Goal: Task Accomplishment & Management: Manage account settings

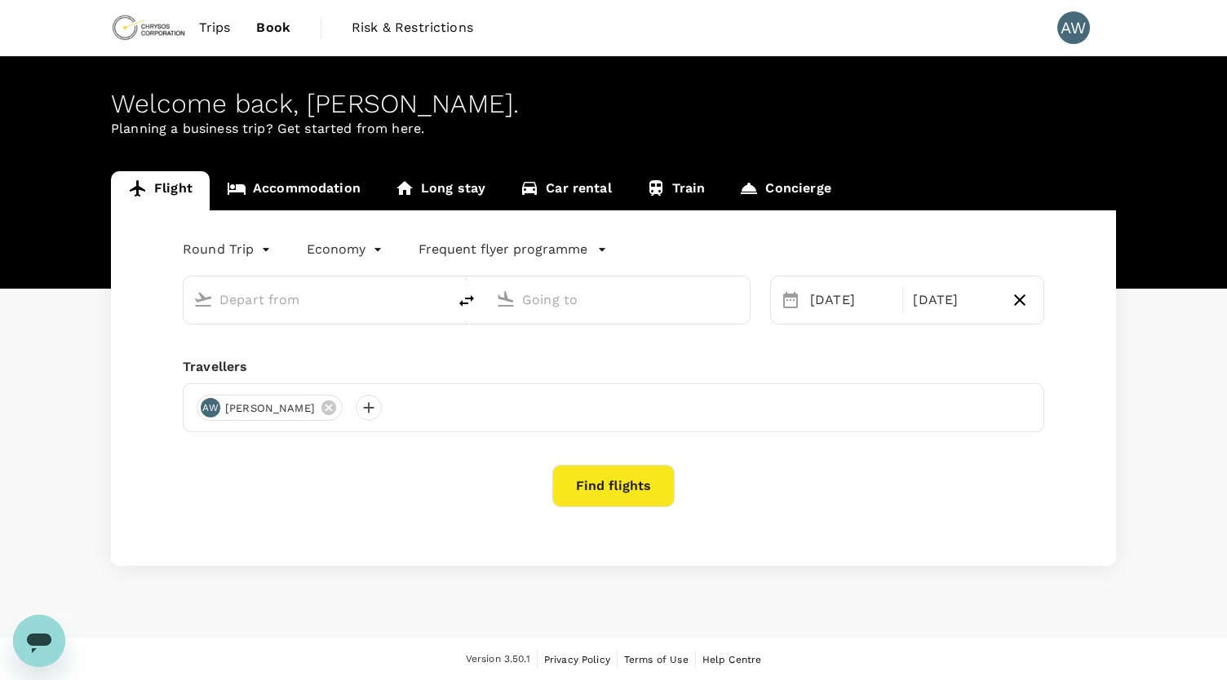
click at [575, 181] on link "Car rental" at bounding box center [565, 190] width 126 height 39
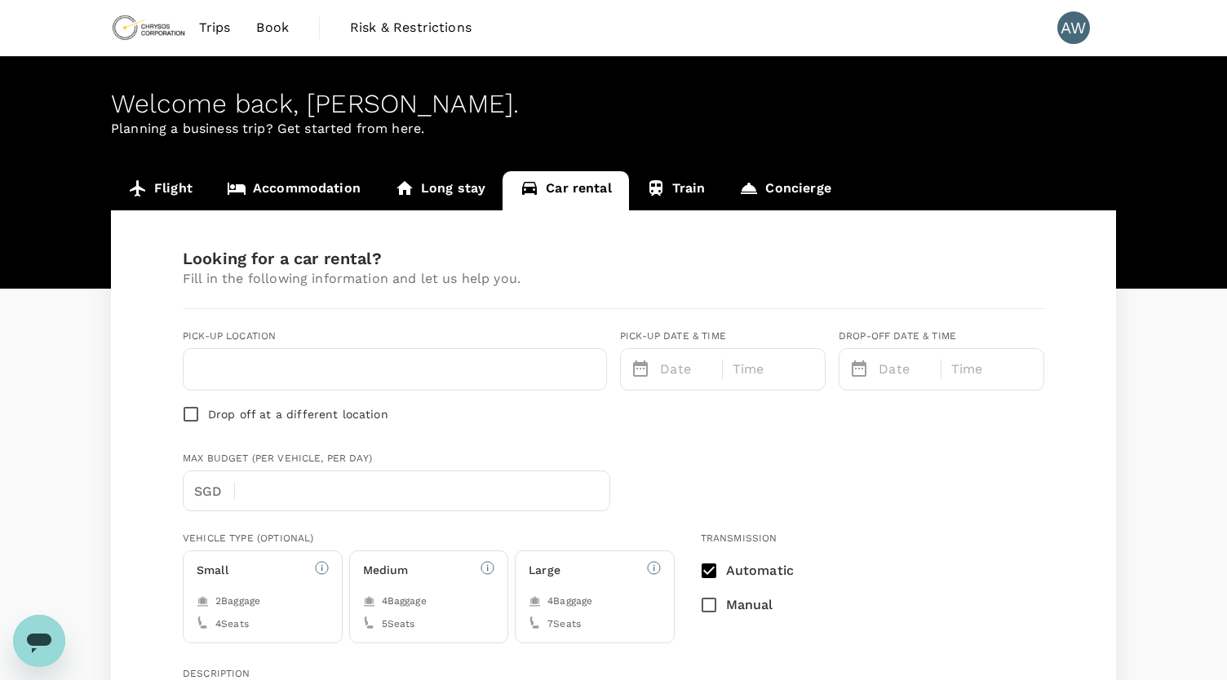
type input "Concierge booking - car-rental"
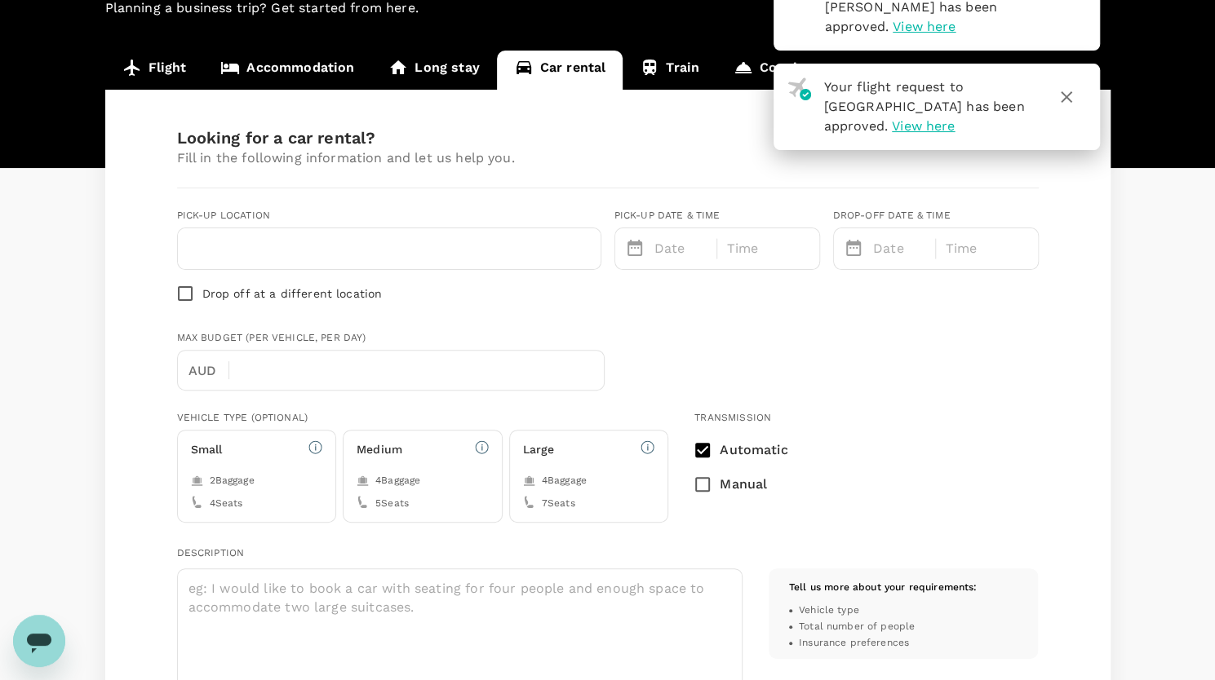
scroll to position [139, 0]
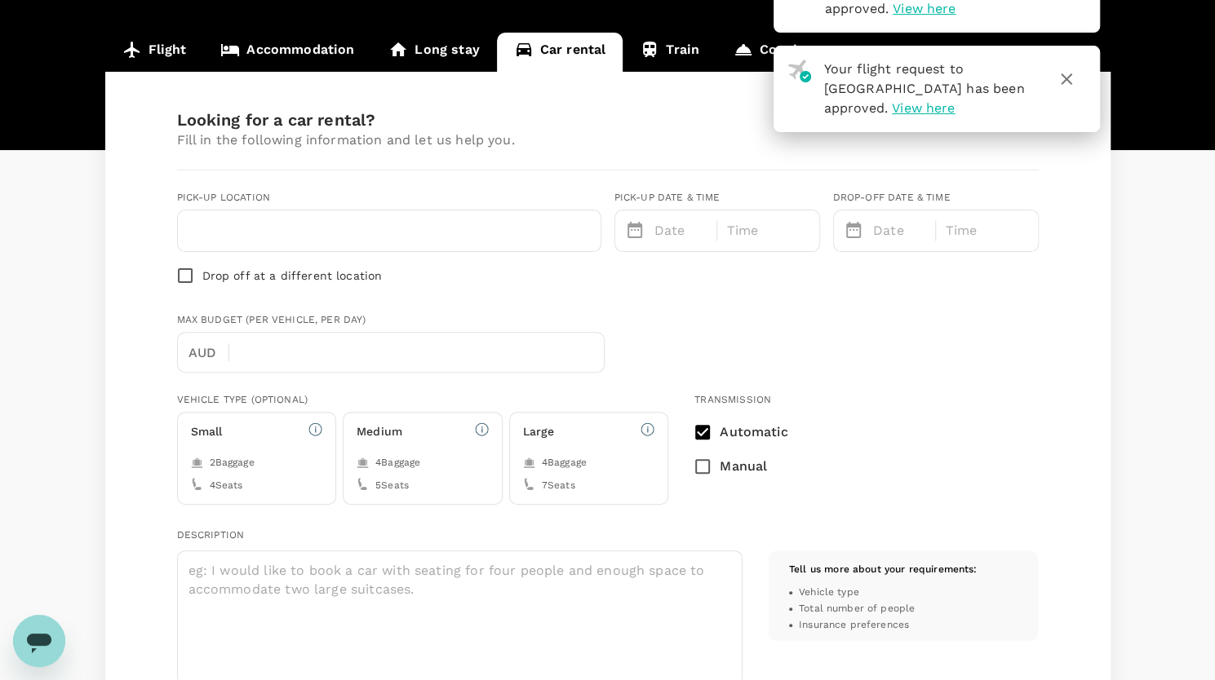
type input "61"
type input "0407072826"
type input "[PERSON_NAME][EMAIL_ADDRESS][PERSON_NAME][DOMAIN_NAME]"
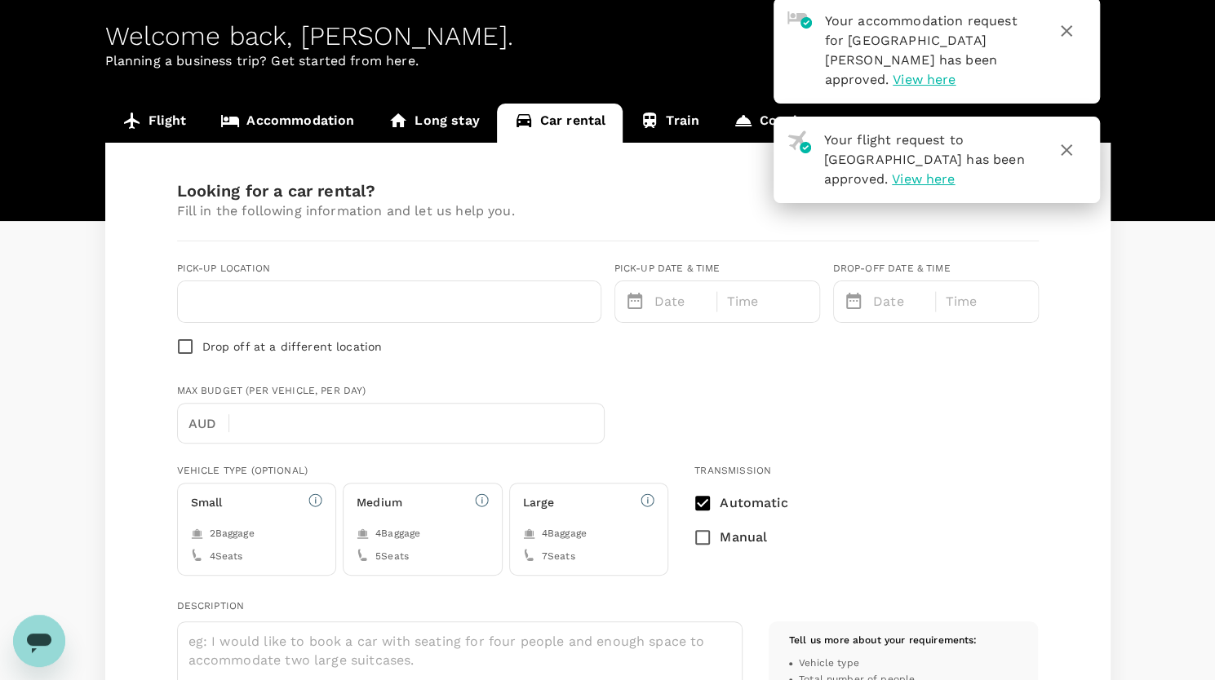
scroll to position [0, 0]
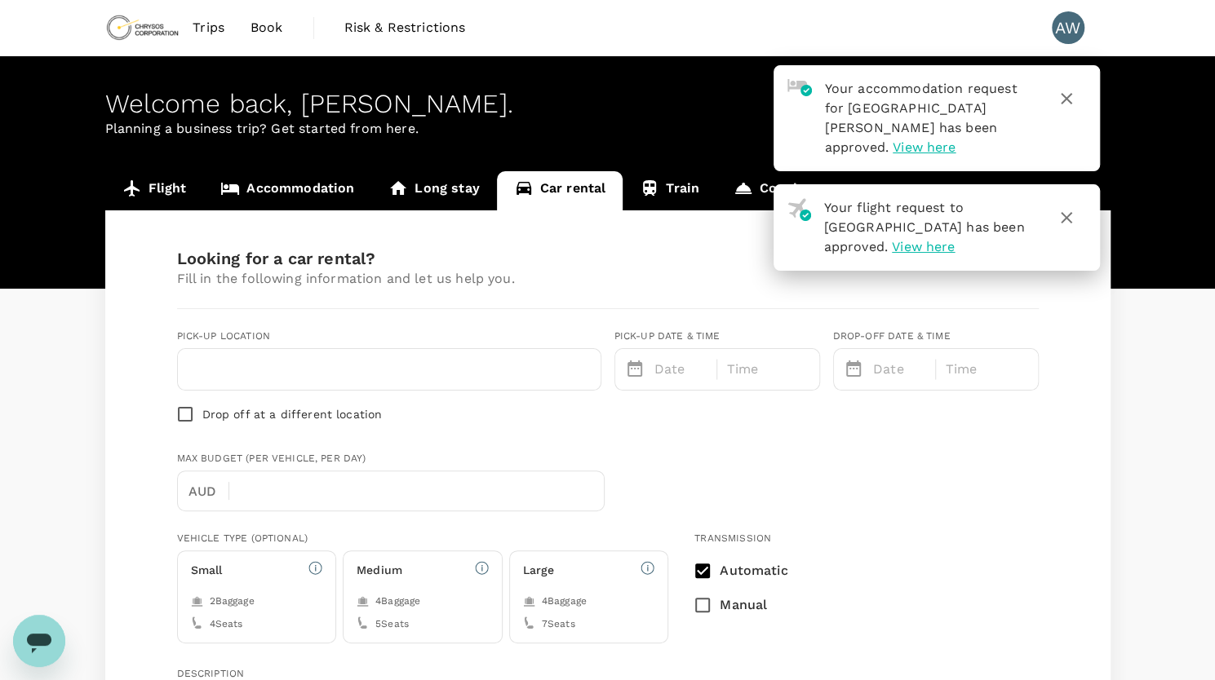
click at [1065, 208] on icon "button" at bounding box center [1066, 218] width 20 height 20
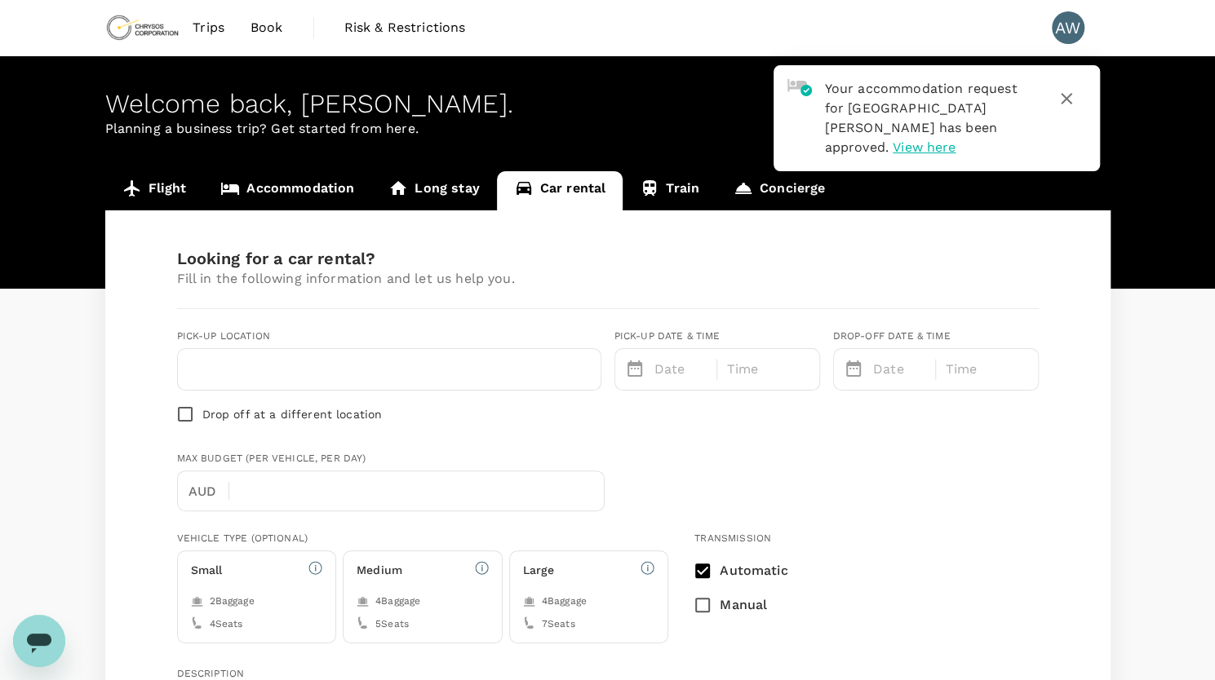
click at [1066, 93] on icon "button" at bounding box center [1066, 99] width 20 height 20
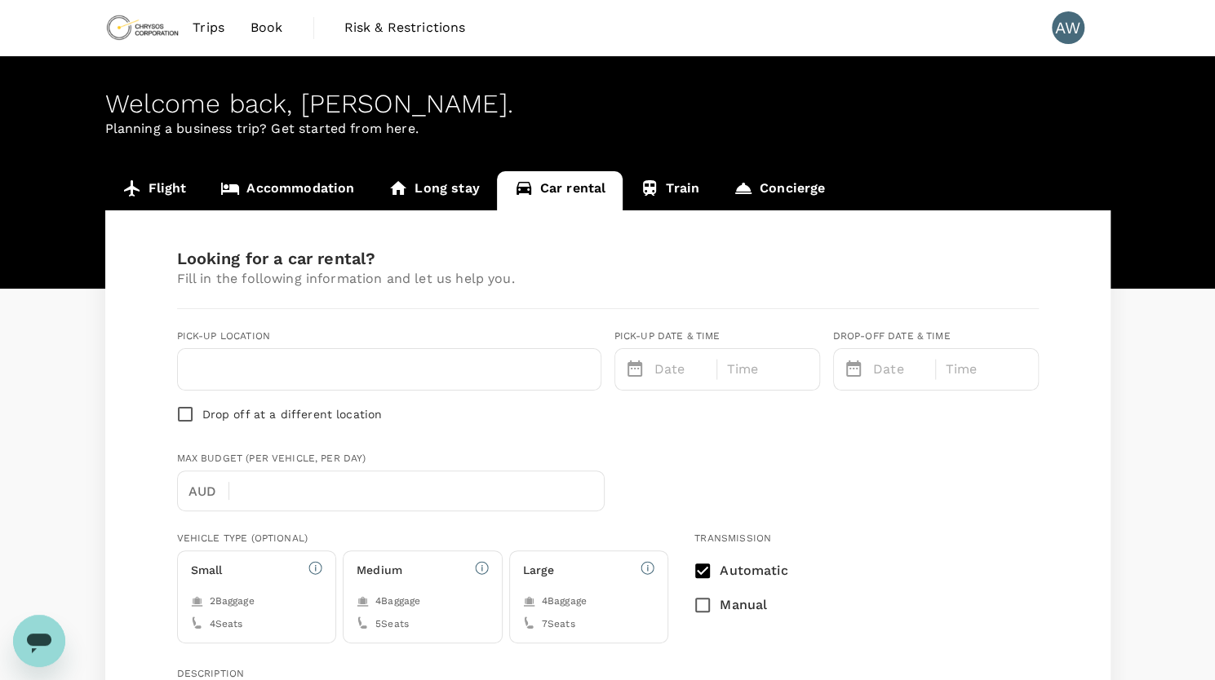
click at [203, 24] on span "Trips" at bounding box center [209, 28] width 32 height 20
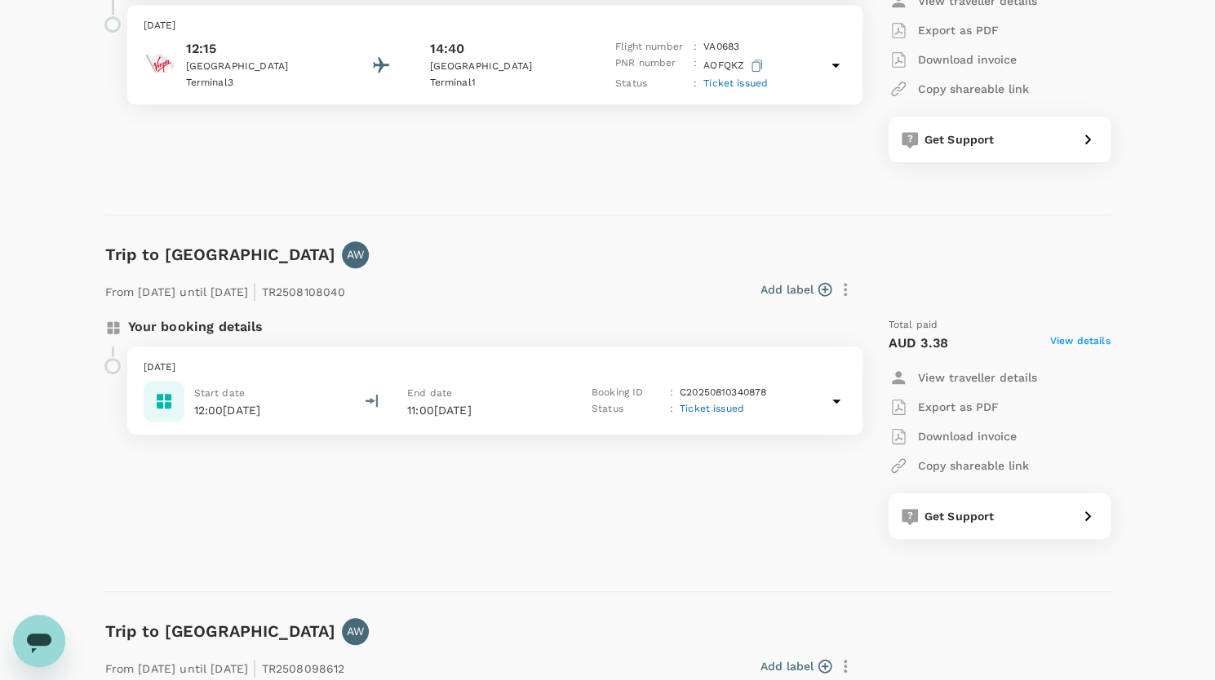
scroll to position [452, 0]
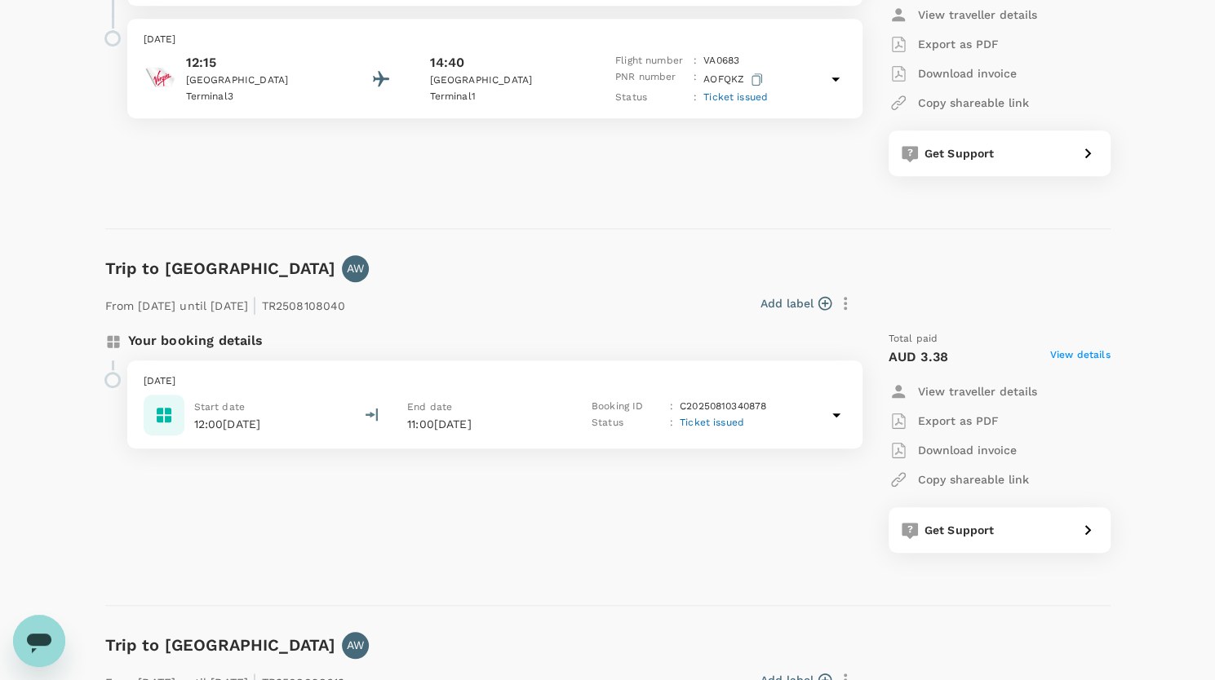
click at [550, 423] on p "11:00[DATE]" at bounding box center [484, 424] width 155 height 16
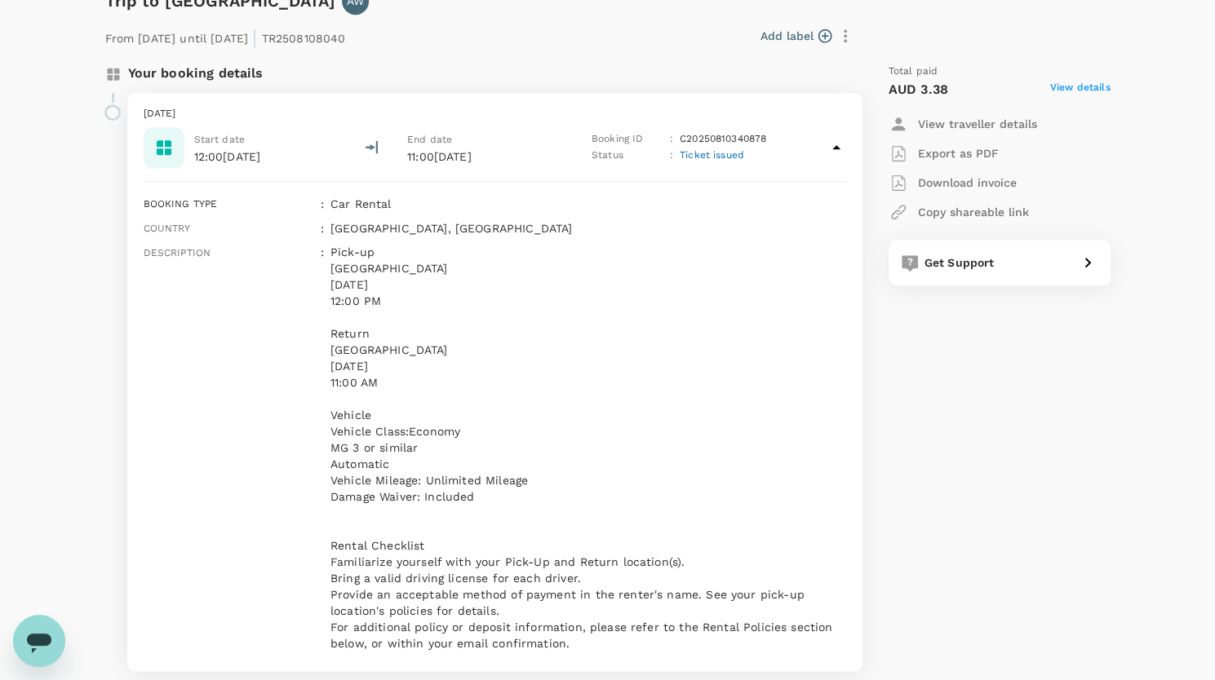
scroll to position [713, 0]
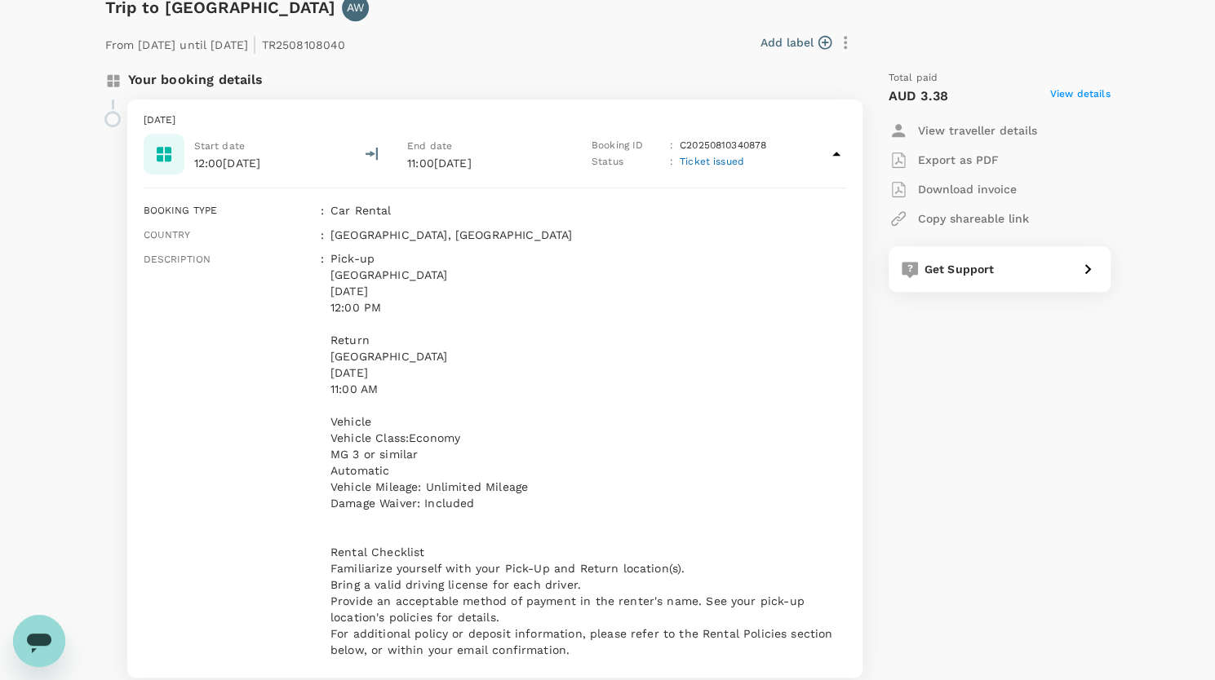
click at [357, 206] on p "car Rental" at bounding box center [588, 210] width 516 height 16
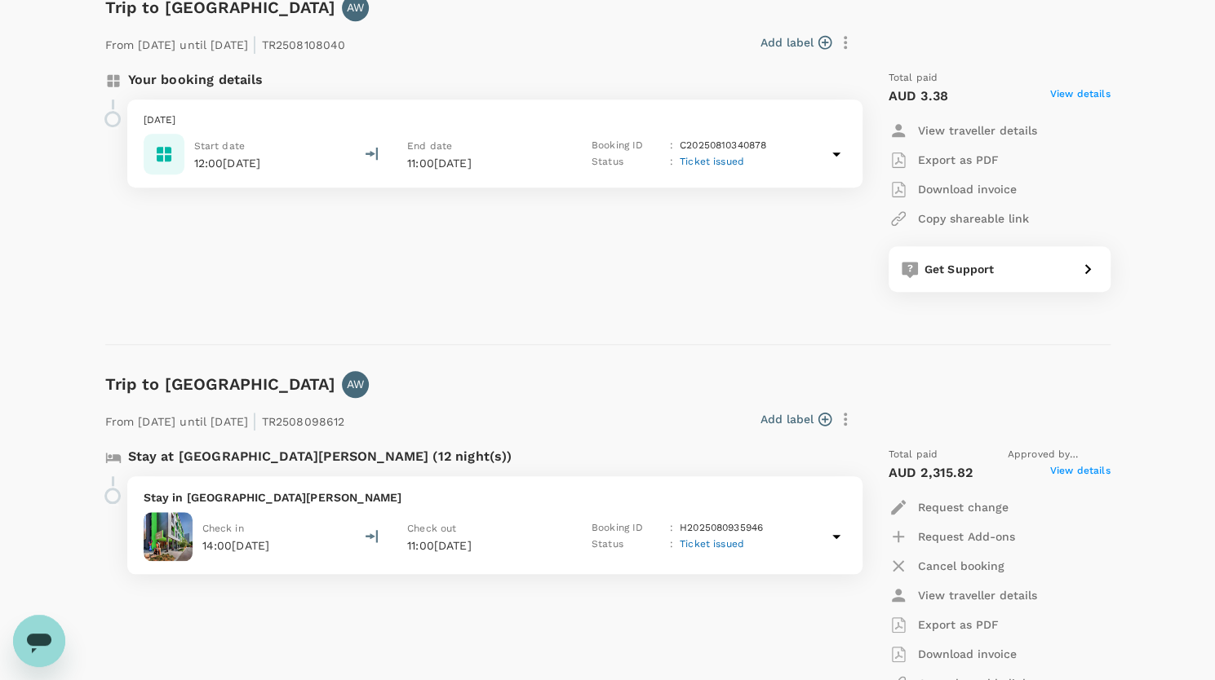
click at [282, 116] on p "[DATE]" at bounding box center [495, 121] width 702 height 16
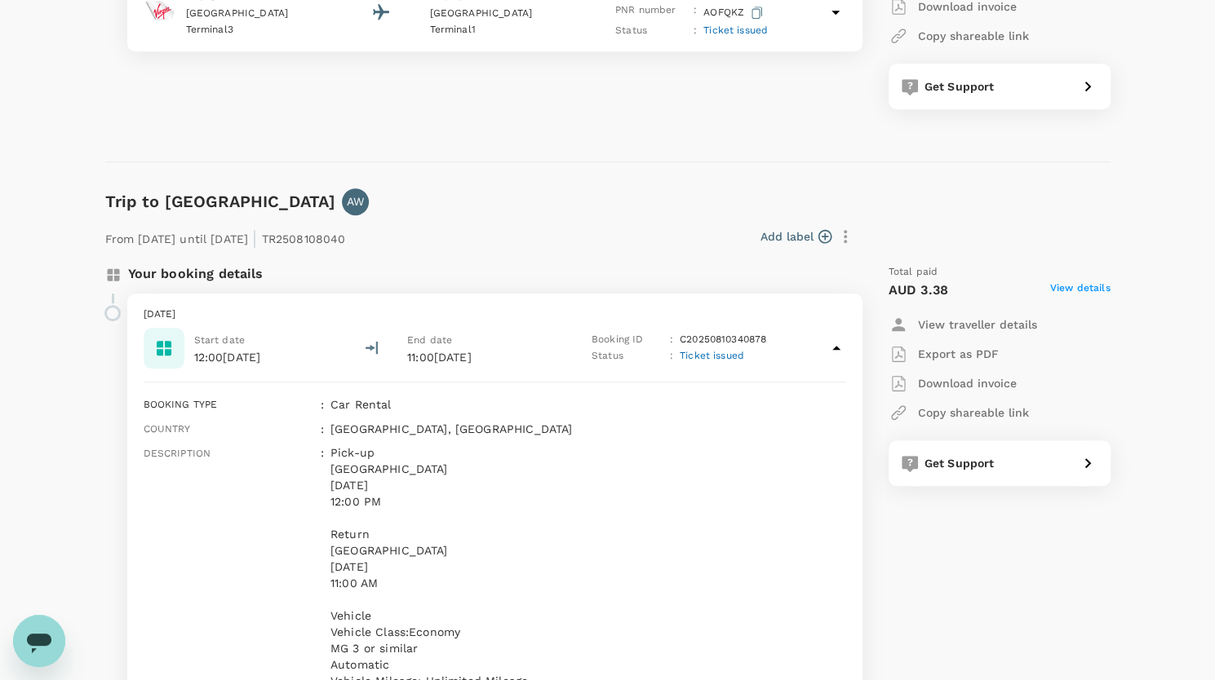
scroll to position [518, 0]
click at [755, 357] on div "Status : Ticket issued" at bounding box center [684, 357] width 186 height 16
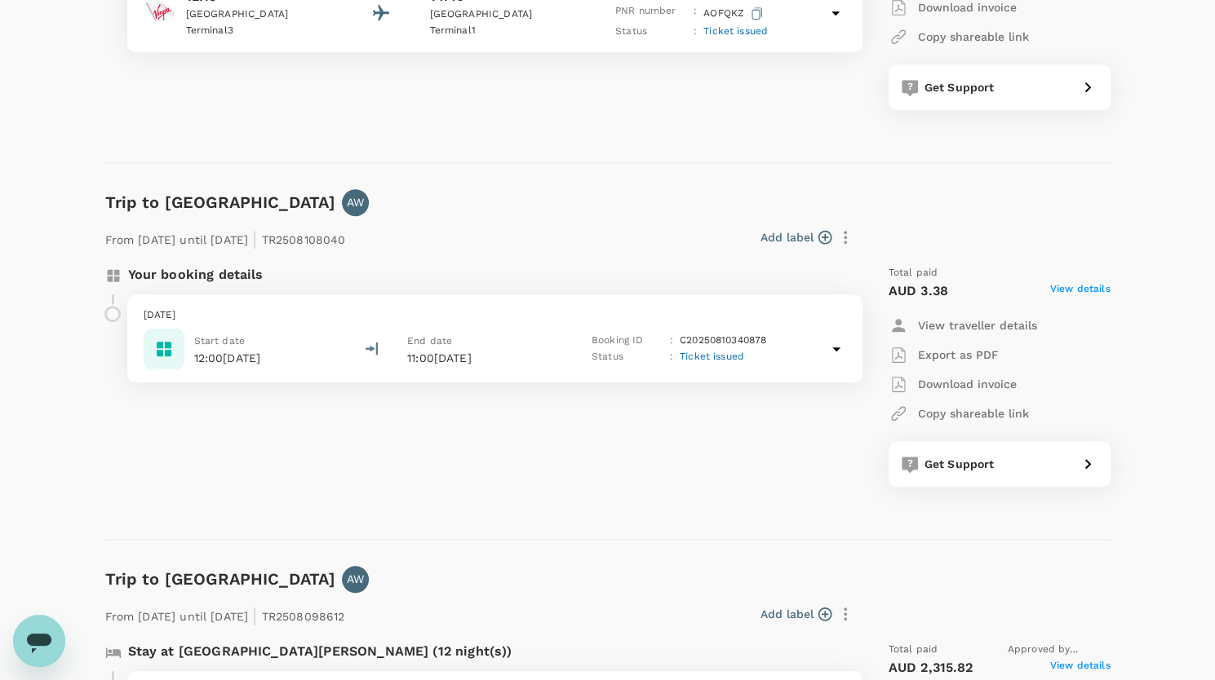
click at [755, 357] on div "Status : Ticket issued" at bounding box center [684, 357] width 186 height 16
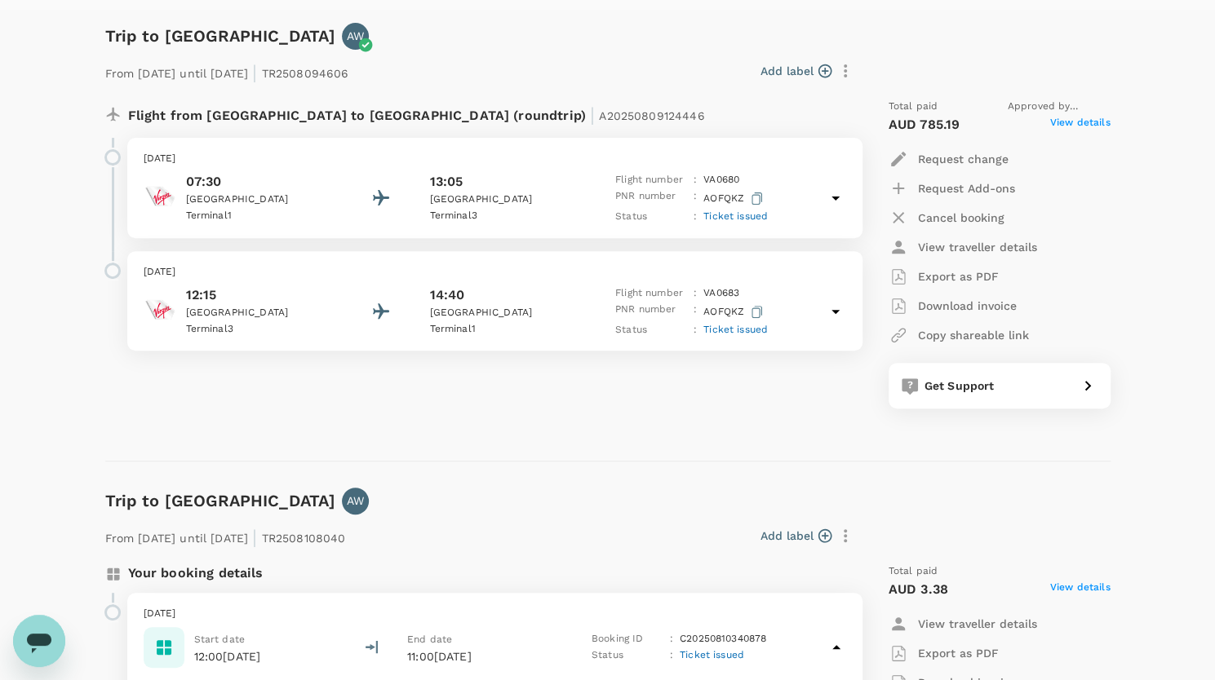
scroll to position [213, 0]
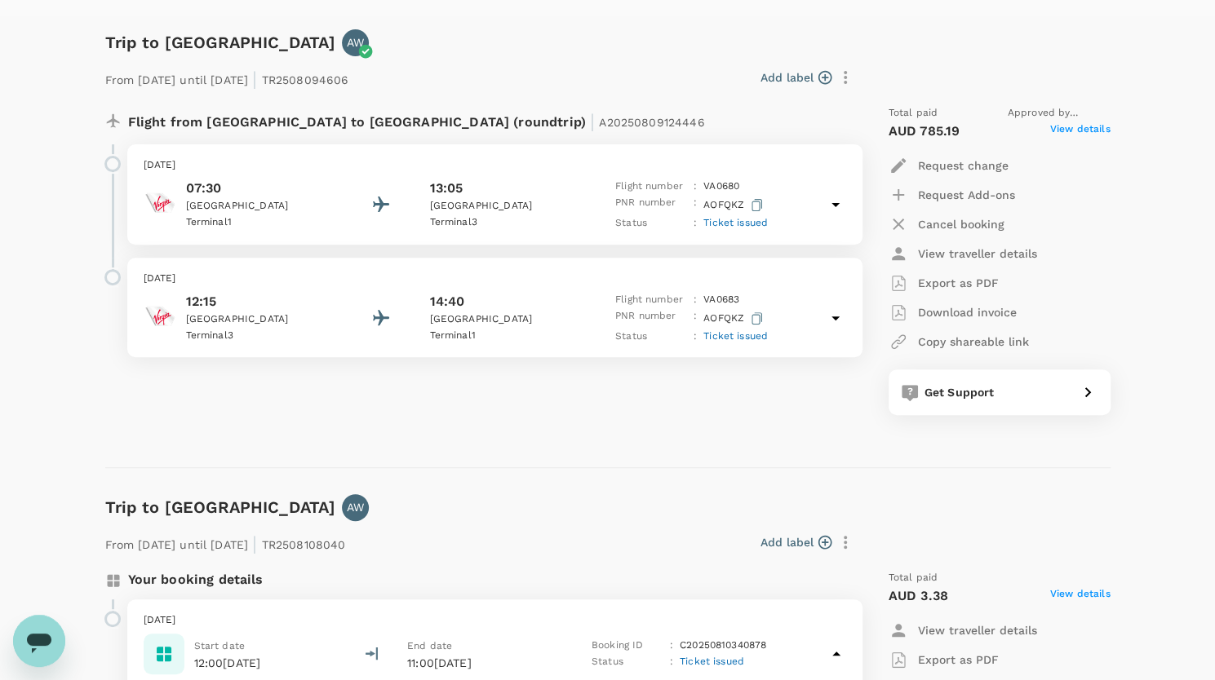
click at [755, 357] on div "[DATE] 12:15 [GEOGRAPHIC_DATA] 3 14:40 [GEOGRAPHIC_DATA] 1 Flight number : VA 0…" at bounding box center [488, 314] width 748 height 113
click at [997, 395] on div "Get Support" at bounding box center [994, 389] width 153 height 23
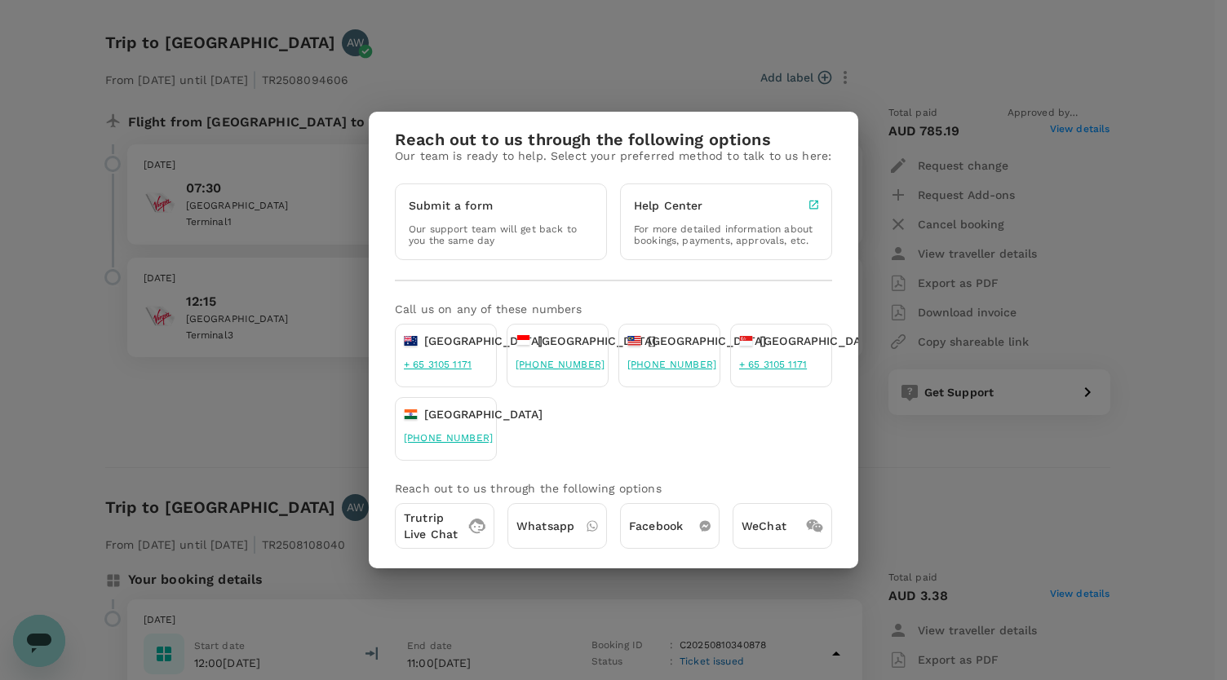
click at [463, 337] on p "[GEOGRAPHIC_DATA]" at bounding box center [483, 341] width 119 height 16
click at [931, 443] on div "Reach out to us through the following options Our team is ready to help. Select…" at bounding box center [613, 340] width 1227 height 680
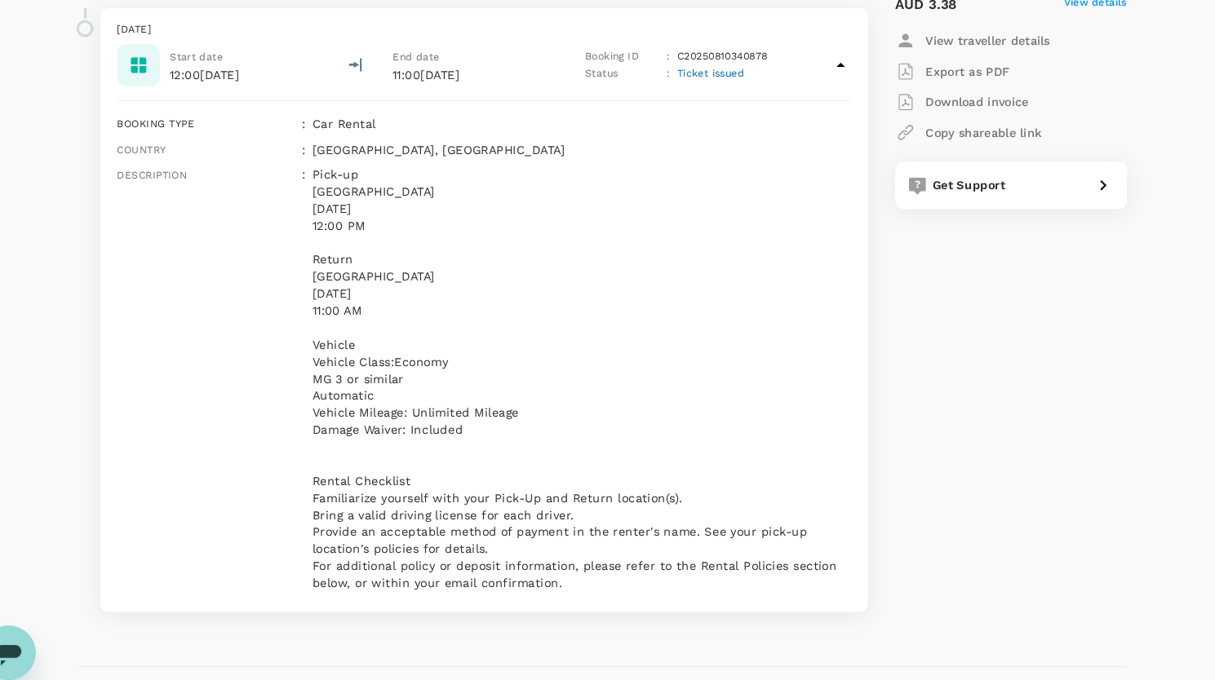
scroll to position [789, 0]
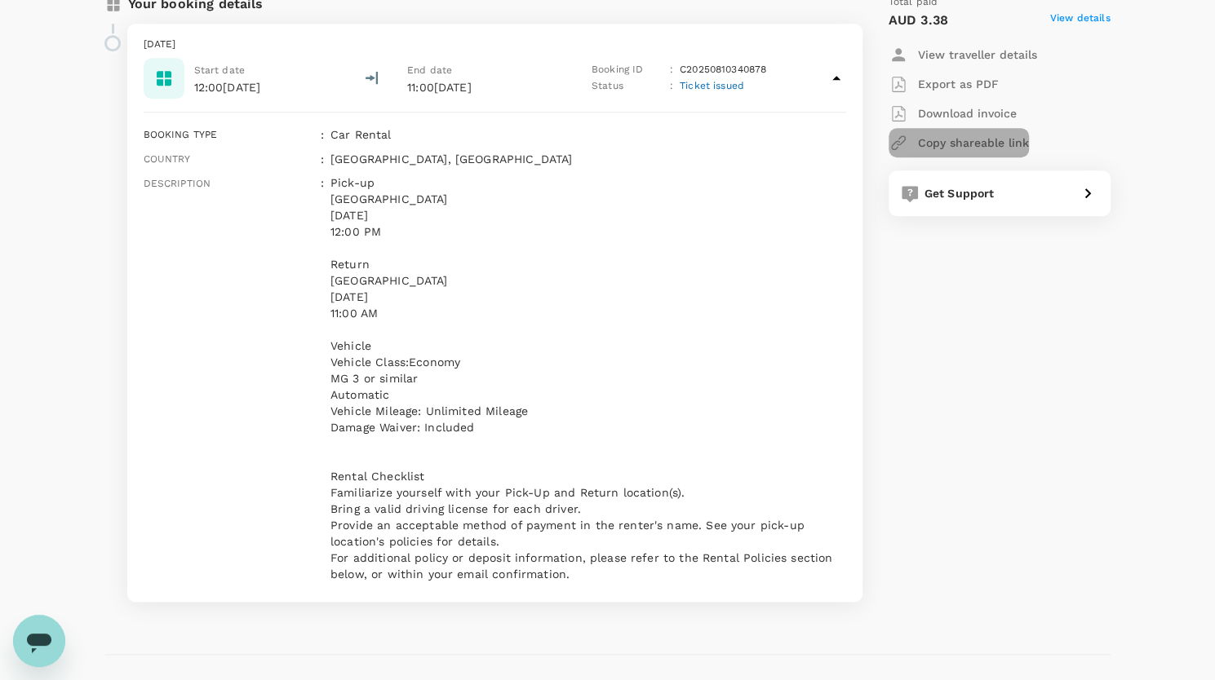
click at [959, 144] on p "Copy shareable link" at bounding box center [973, 143] width 111 height 16
